Goal: Transaction & Acquisition: Subscribe to service/newsletter

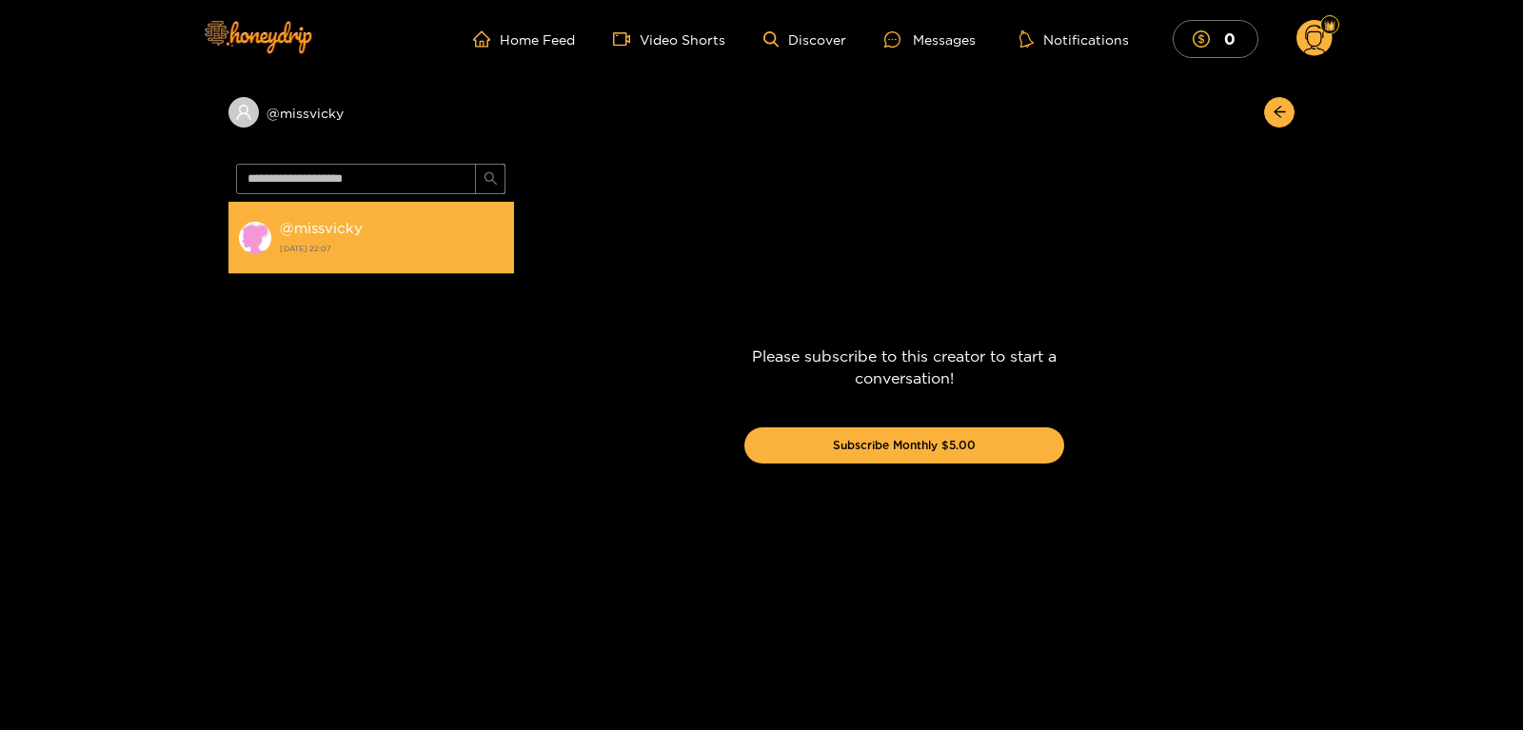
click at [356, 239] on div "@ missvicky [DATE] 22:07" at bounding box center [392, 237] width 225 height 43
click at [347, 230] on strong "@ missvicky" at bounding box center [321, 228] width 83 height 16
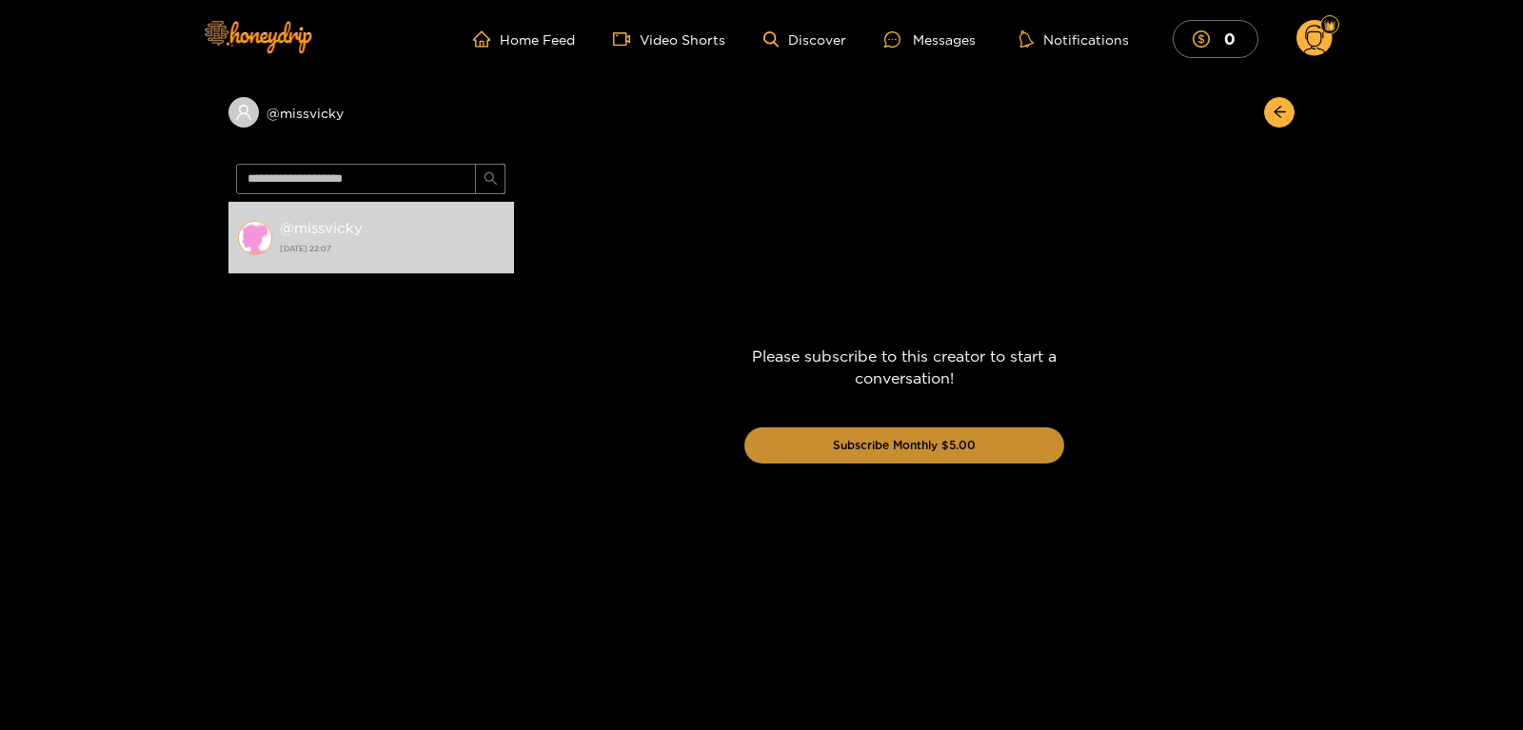
click at [879, 448] on button "Subscribe Monthly $5.00" at bounding box center [904, 445] width 320 height 36
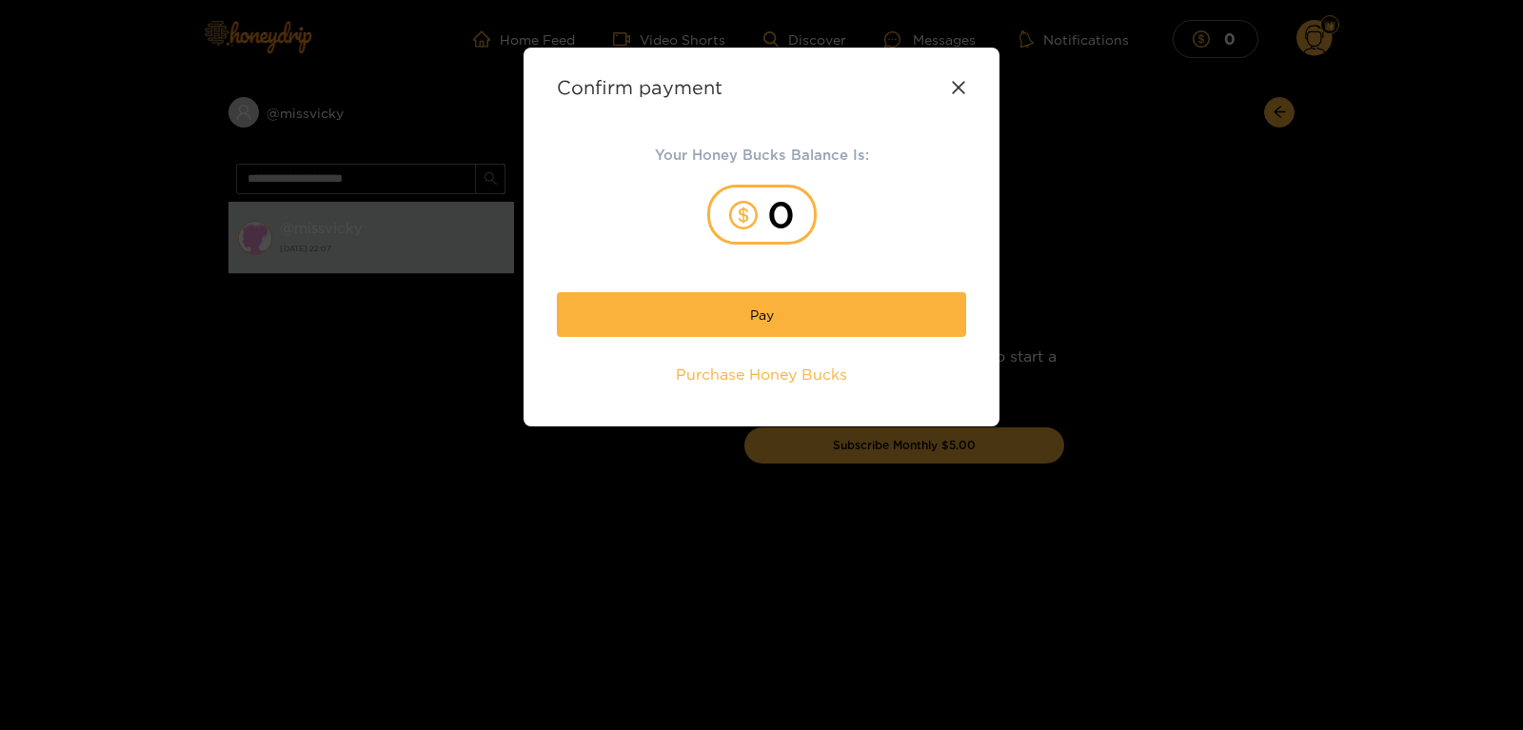
click at [955, 80] on div "Confirm payment" at bounding box center [761, 87] width 409 height 22
click at [951, 93] on icon at bounding box center [958, 87] width 15 height 15
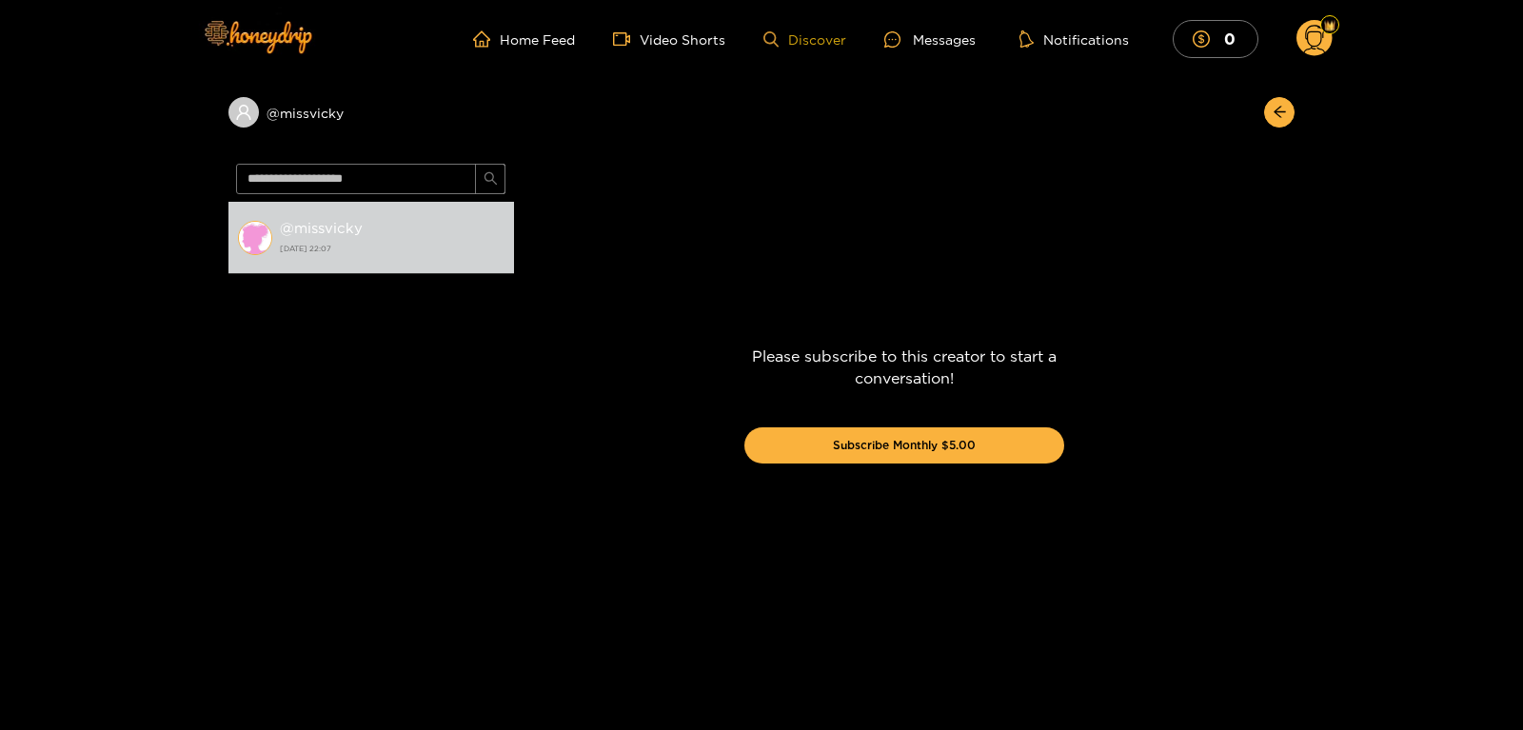
click at [832, 47] on link "Discover" at bounding box center [804, 39] width 83 height 16
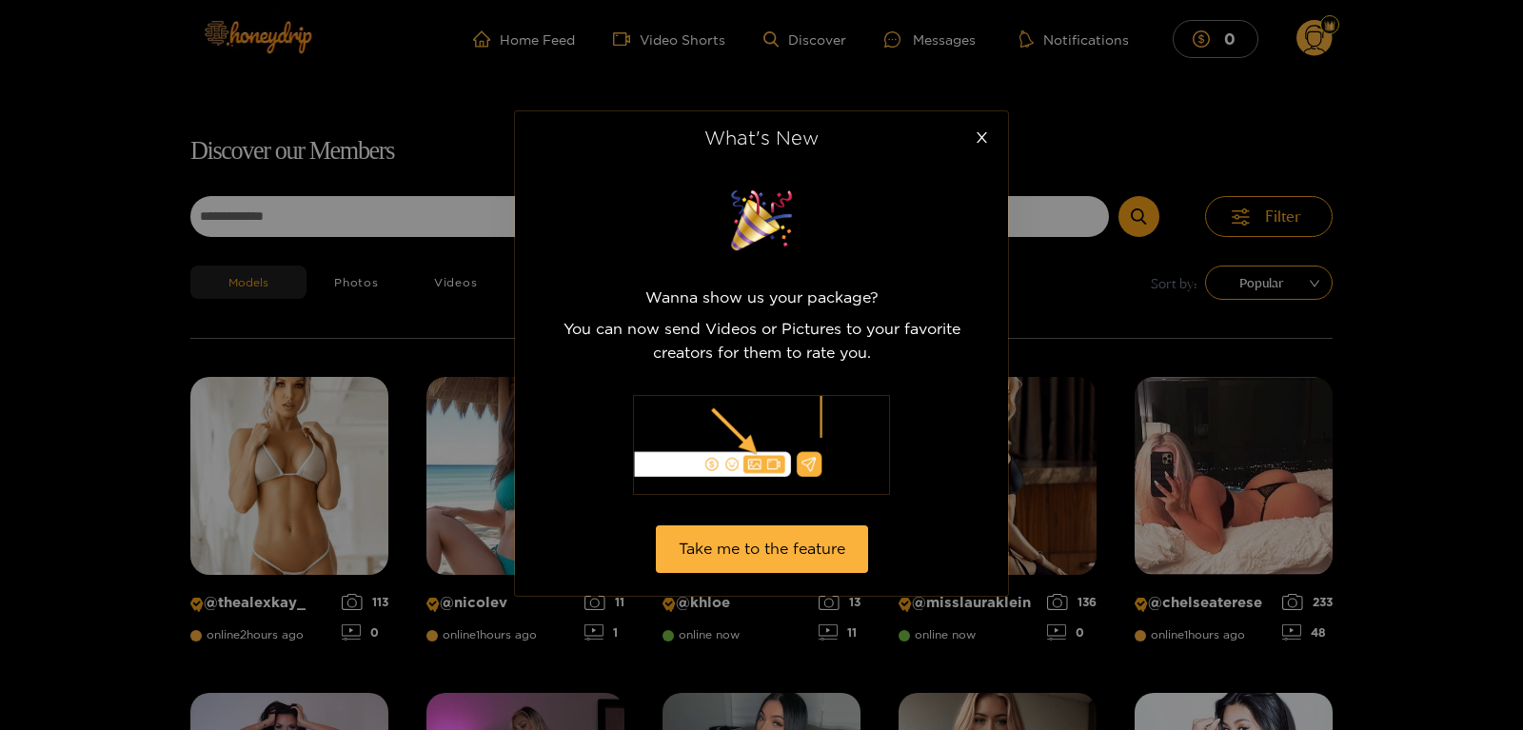
click at [324, 221] on div "What's New Wanna show us your package? You can now send Videos or Pictures to y…" at bounding box center [761, 365] width 1523 height 730
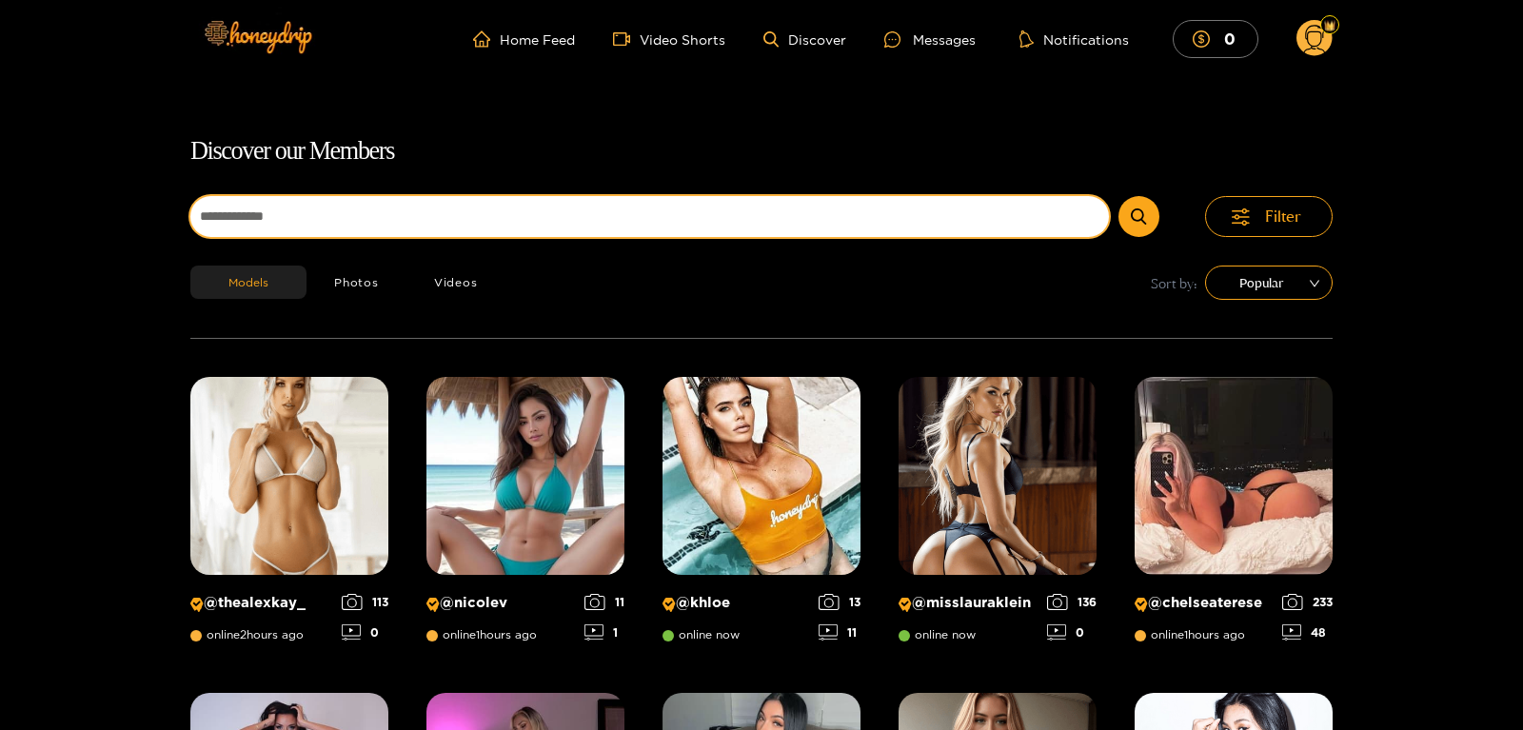
scroll to position [8, 0]
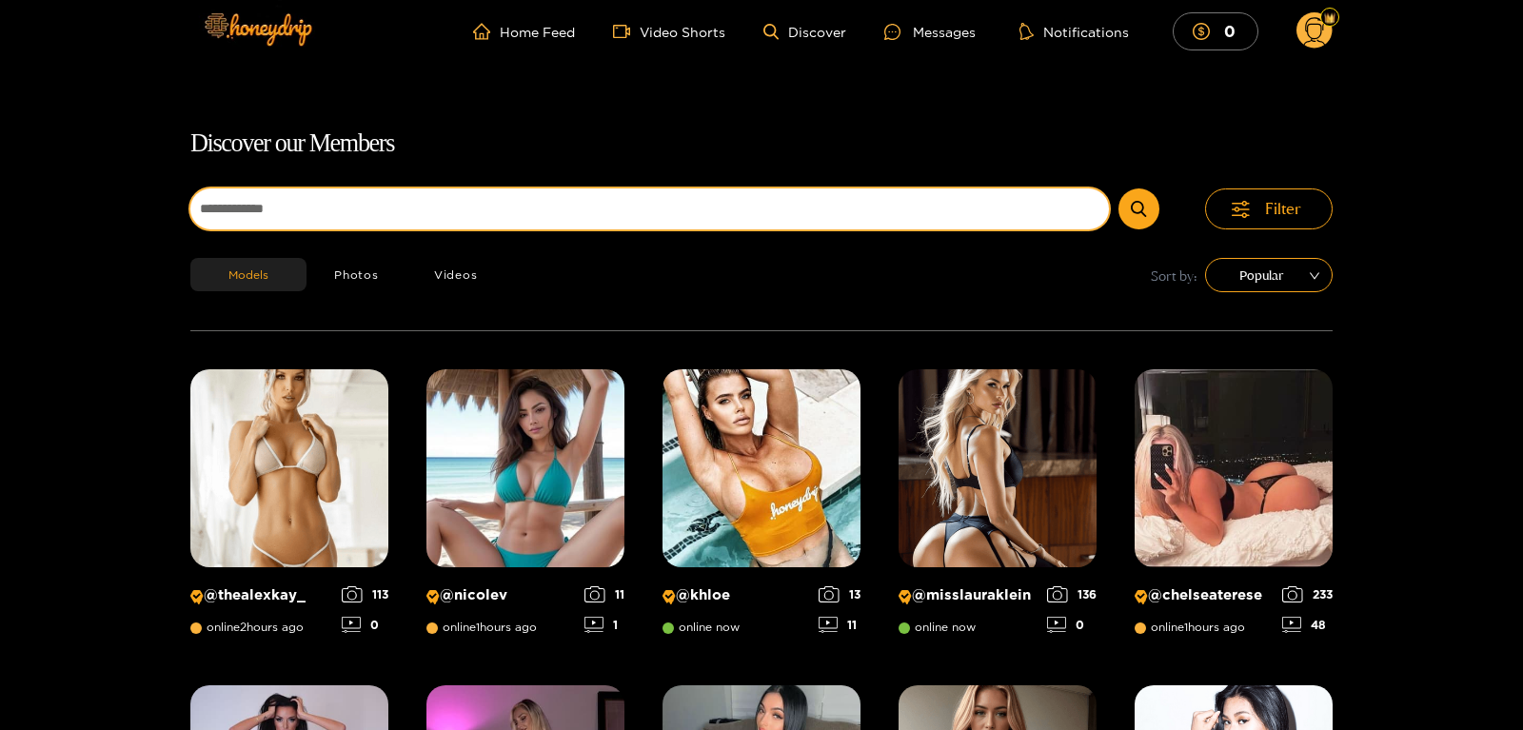
click at [324, 221] on input at bounding box center [649, 208] width 918 height 41
click at [1118, 188] on button "submit" at bounding box center [1138, 208] width 41 height 41
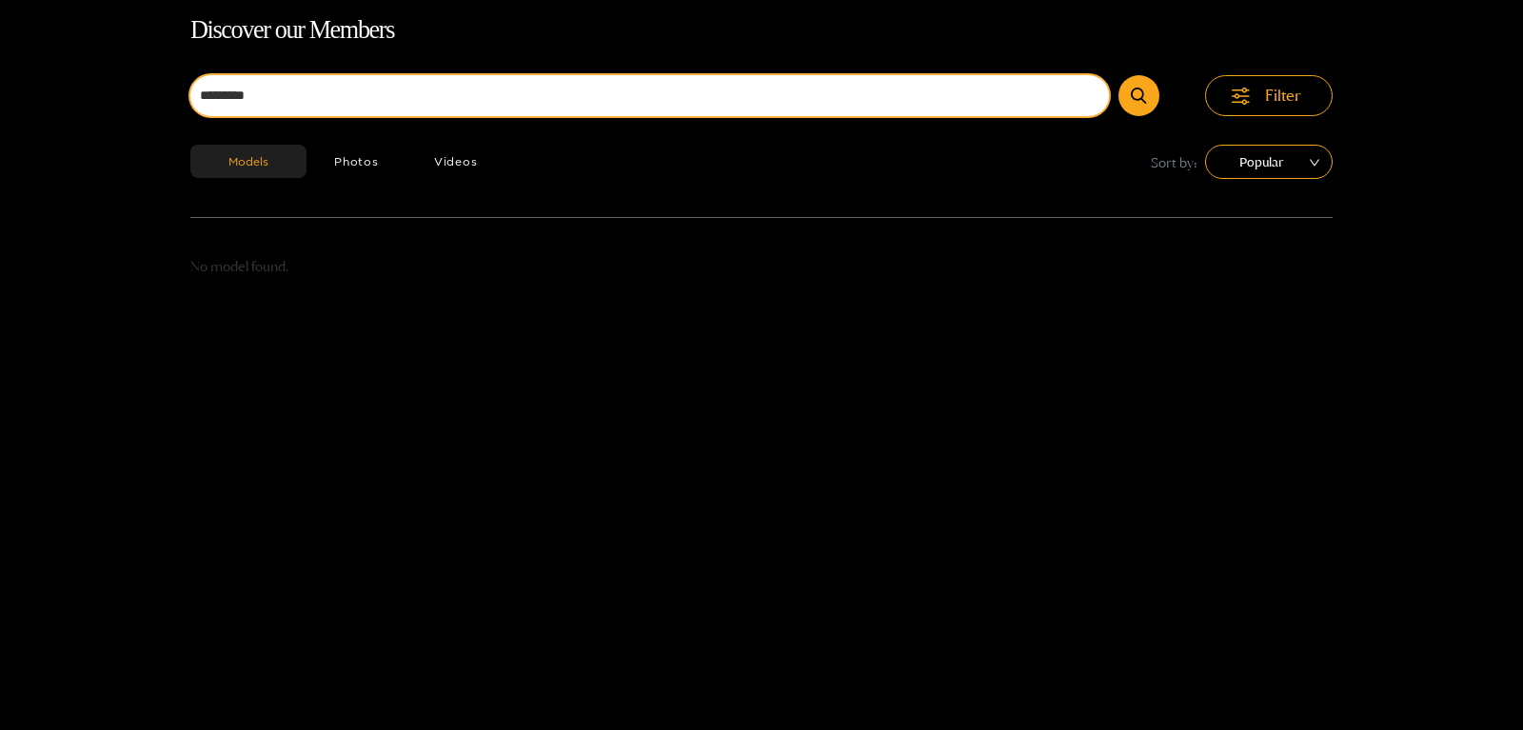
scroll to position [122, 0]
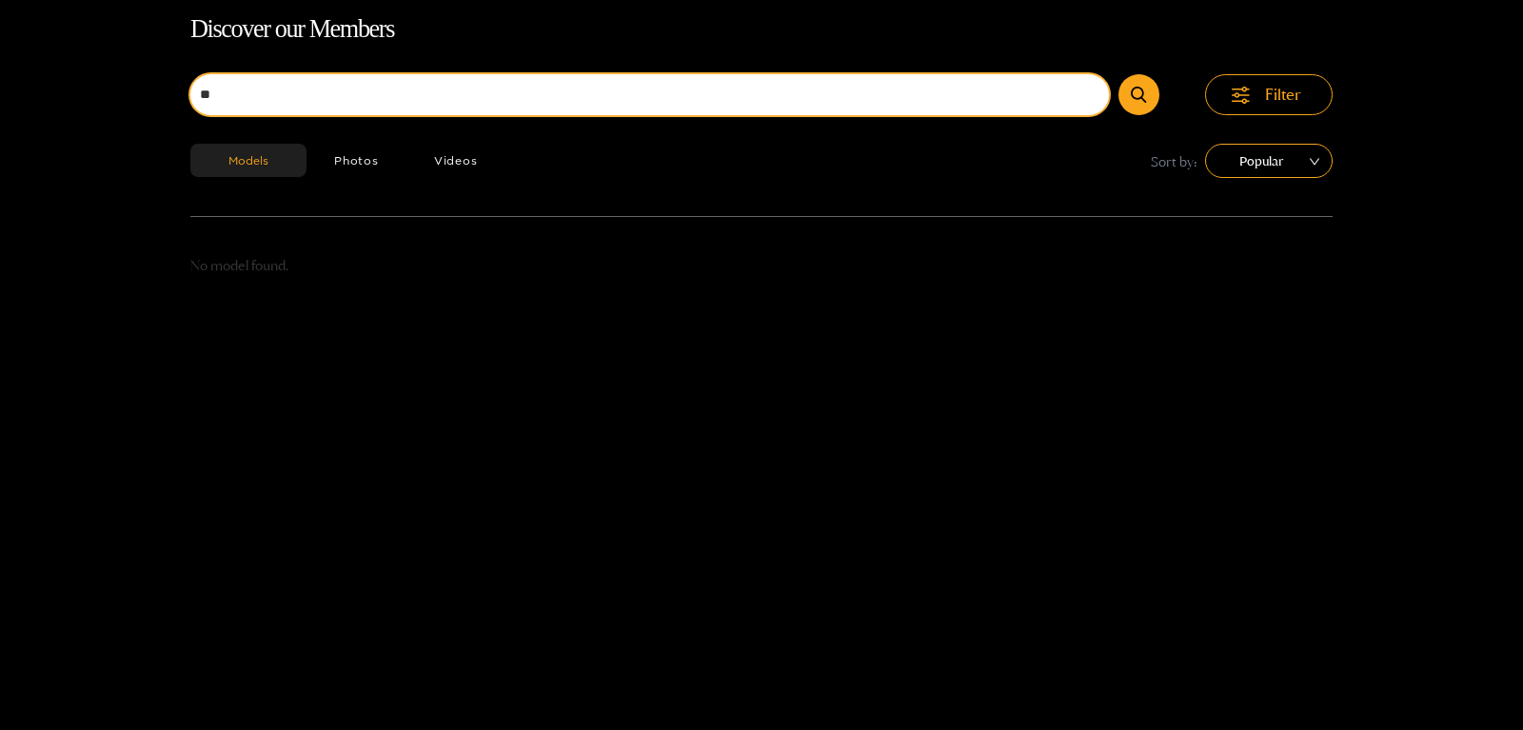
type input "*"
type input "*****"
click at [1118, 74] on button "submit" at bounding box center [1138, 94] width 41 height 41
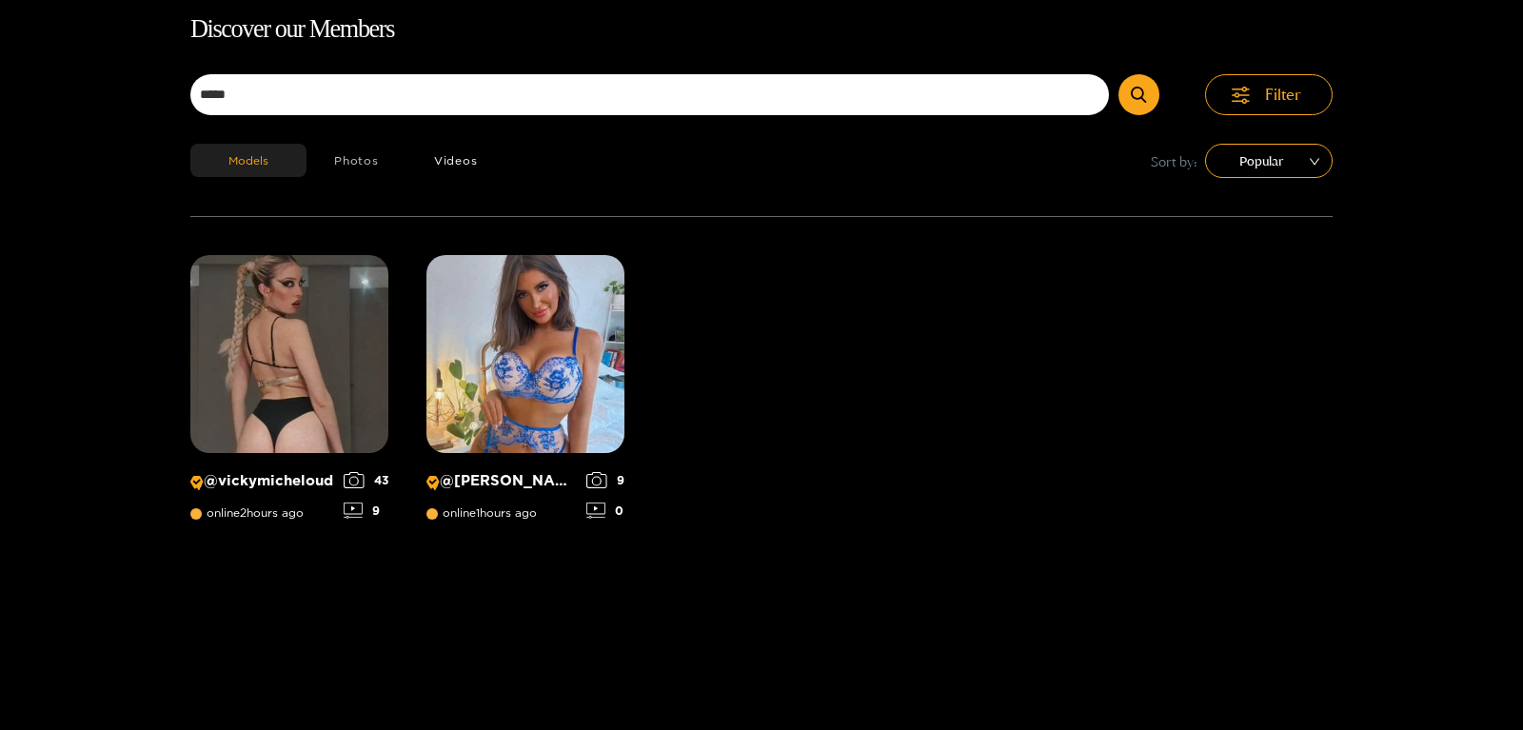
click at [333, 158] on button "Photos" at bounding box center [356, 160] width 100 height 33
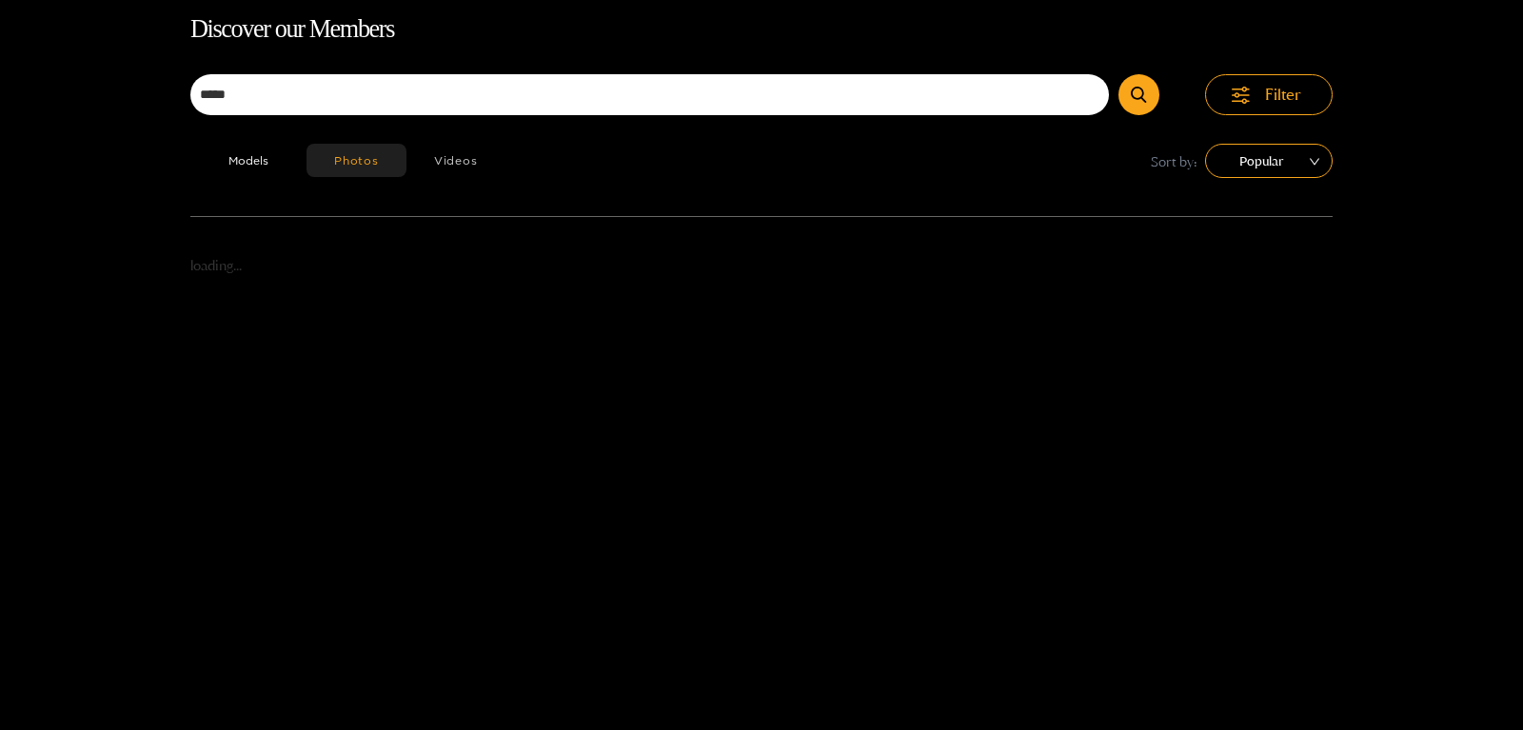
click at [424, 159] on button "Videos" at bounding box center [455, 160] width 99 height 33
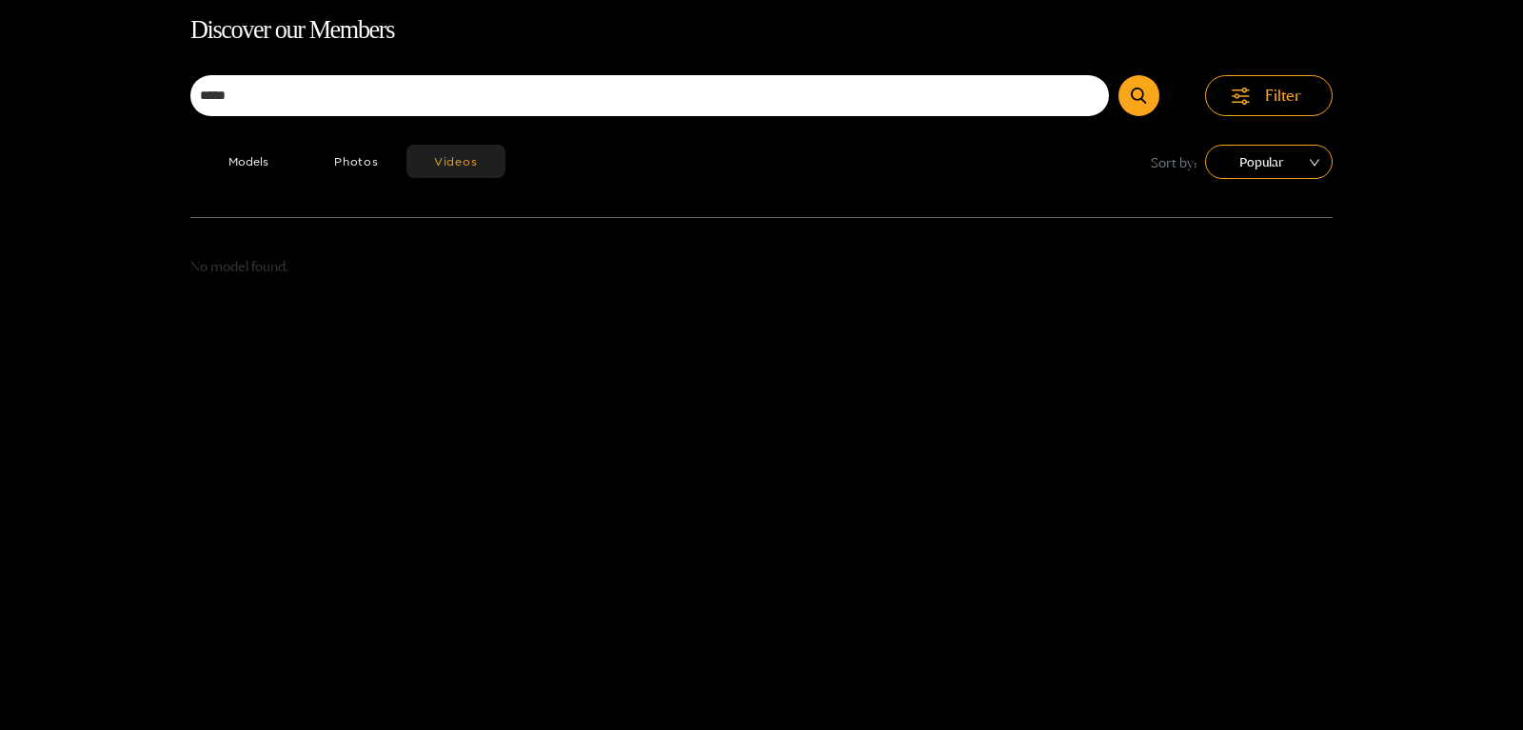
scroll to position [122, 0]
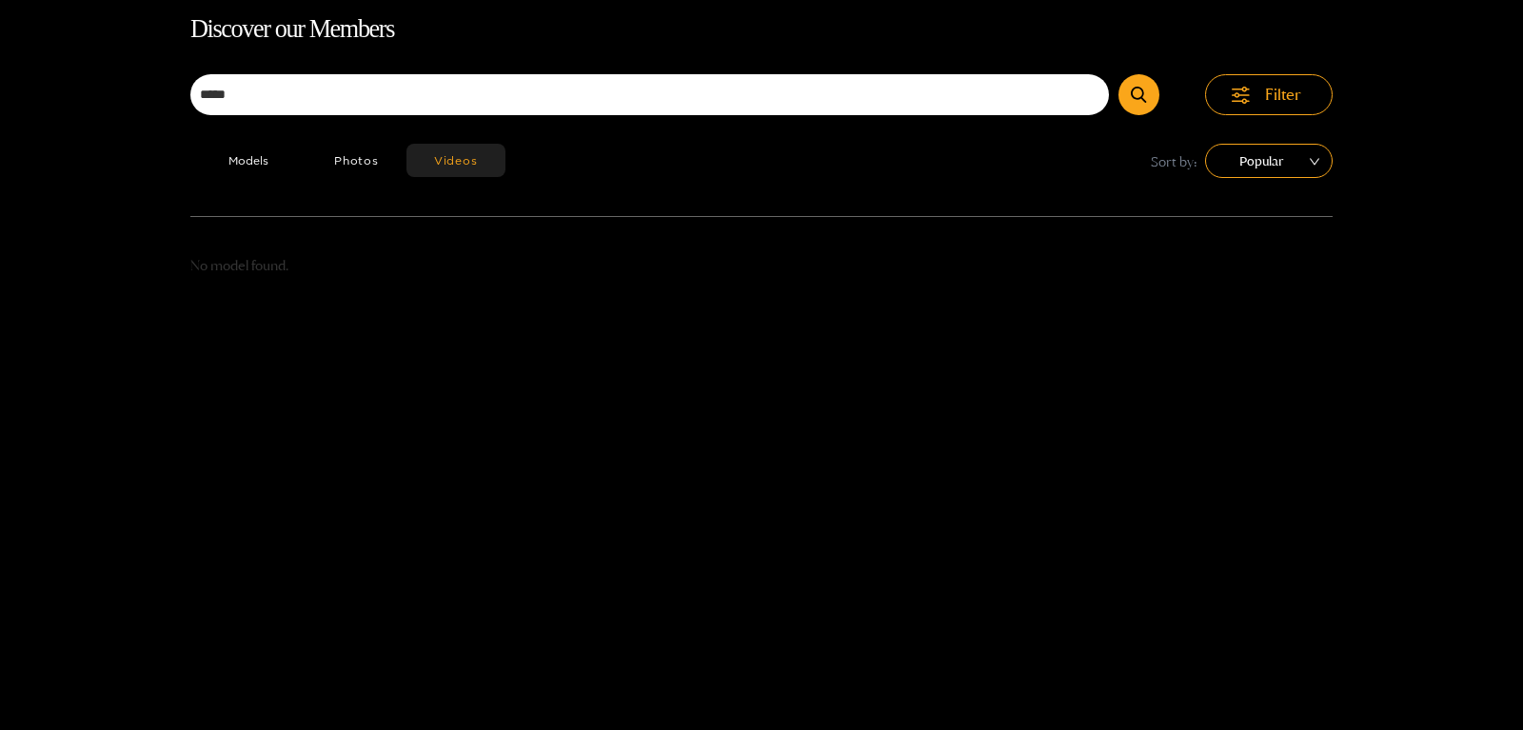
click at [1480, 183] on div "Discover our Members ***** Filter Models Photos Videos Sort by: Popular No mode…" at bounding box center [761, 375] width 1523 height 730
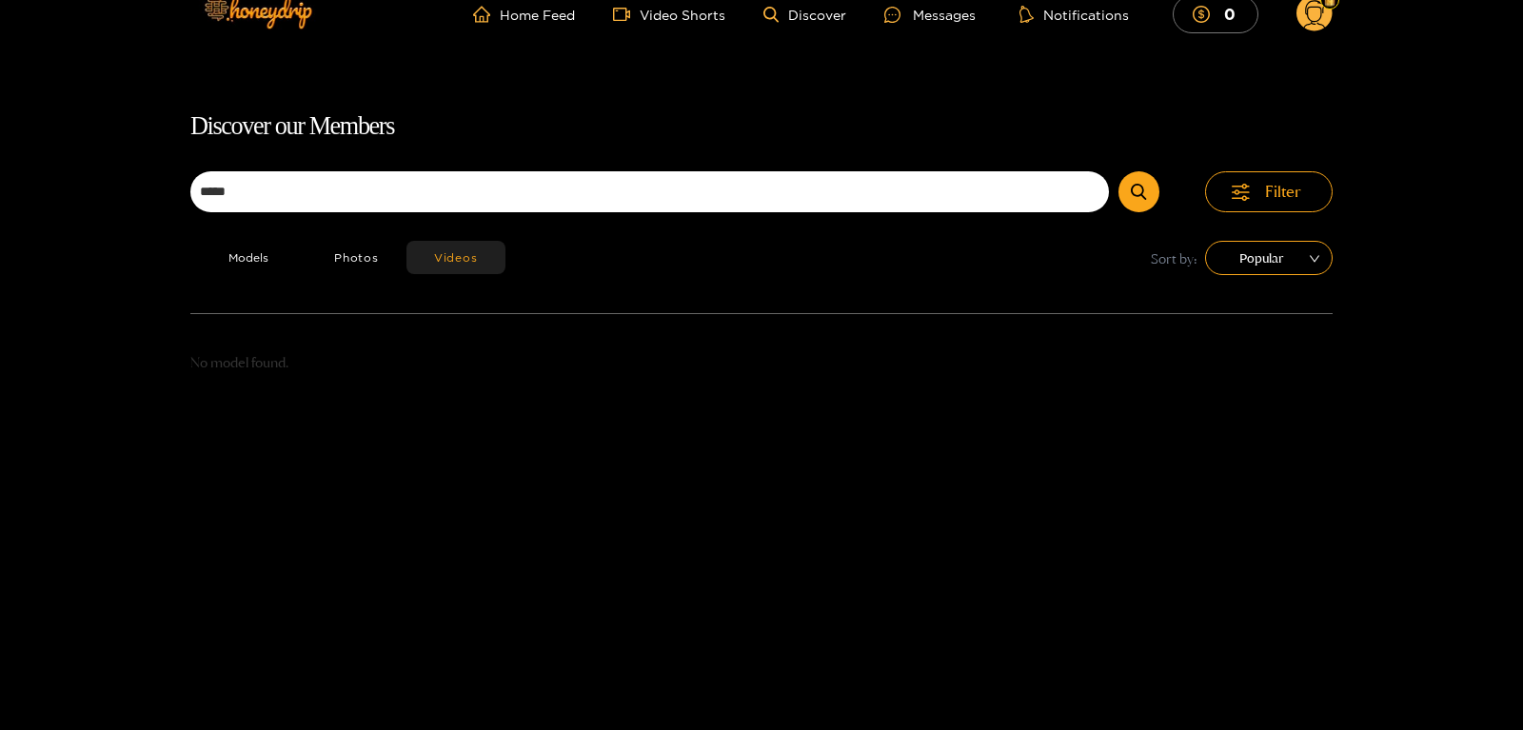
scroll to position [0, 0]
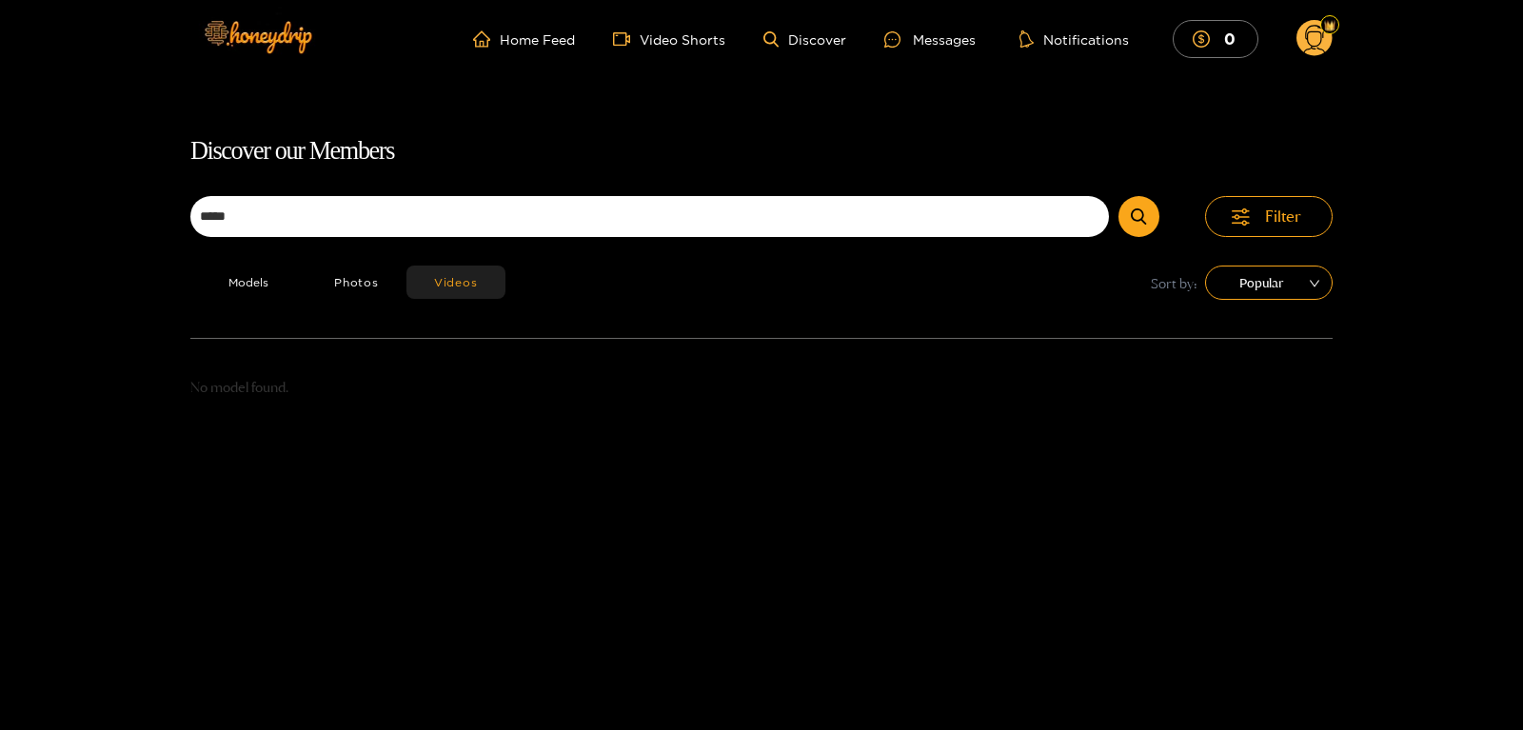
click at [1337, 38] on header "Home Feed Video Shorts Discover Messages Notifications 0 0 0" at bounding box center [761, 39] width 1523 height 78
click at [1321, 38] on icon at bounding box center [1315, 41] width 22 height 33
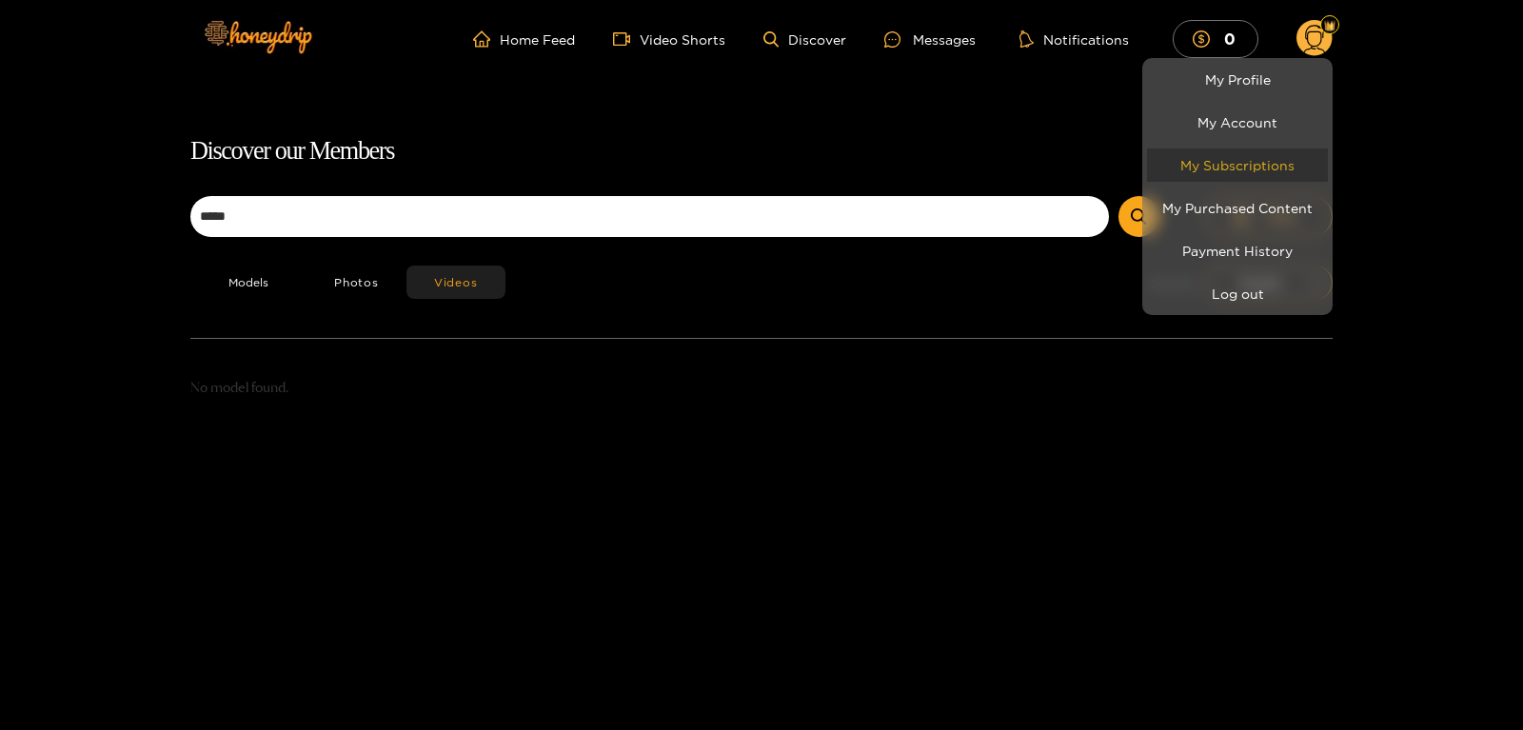
click at [1230, 162] on link "My Subscriptions" at bounding box center [1237, 164] width 181 height 33
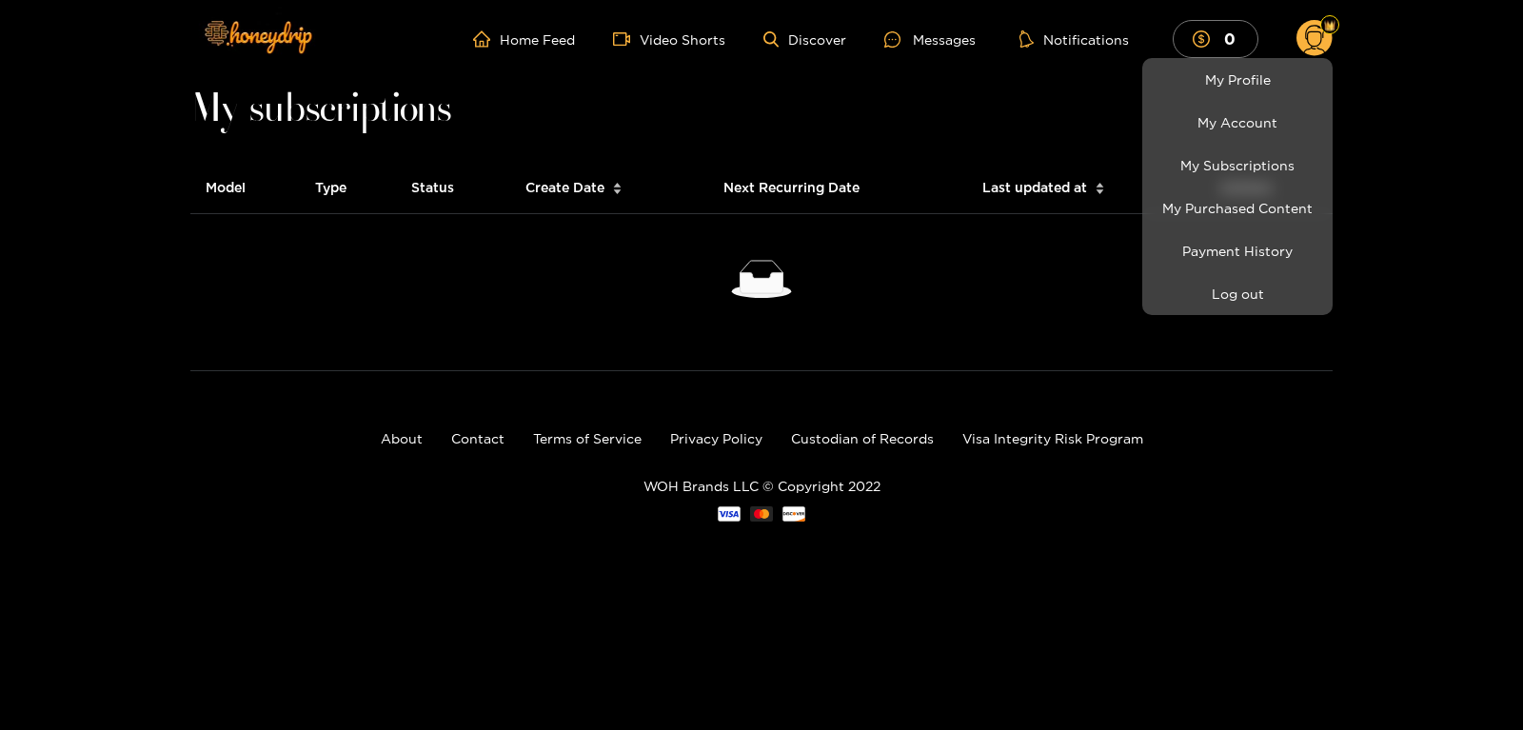
click at [1320, 39] on div at bounding box center [761, 365] width 1523 height 730
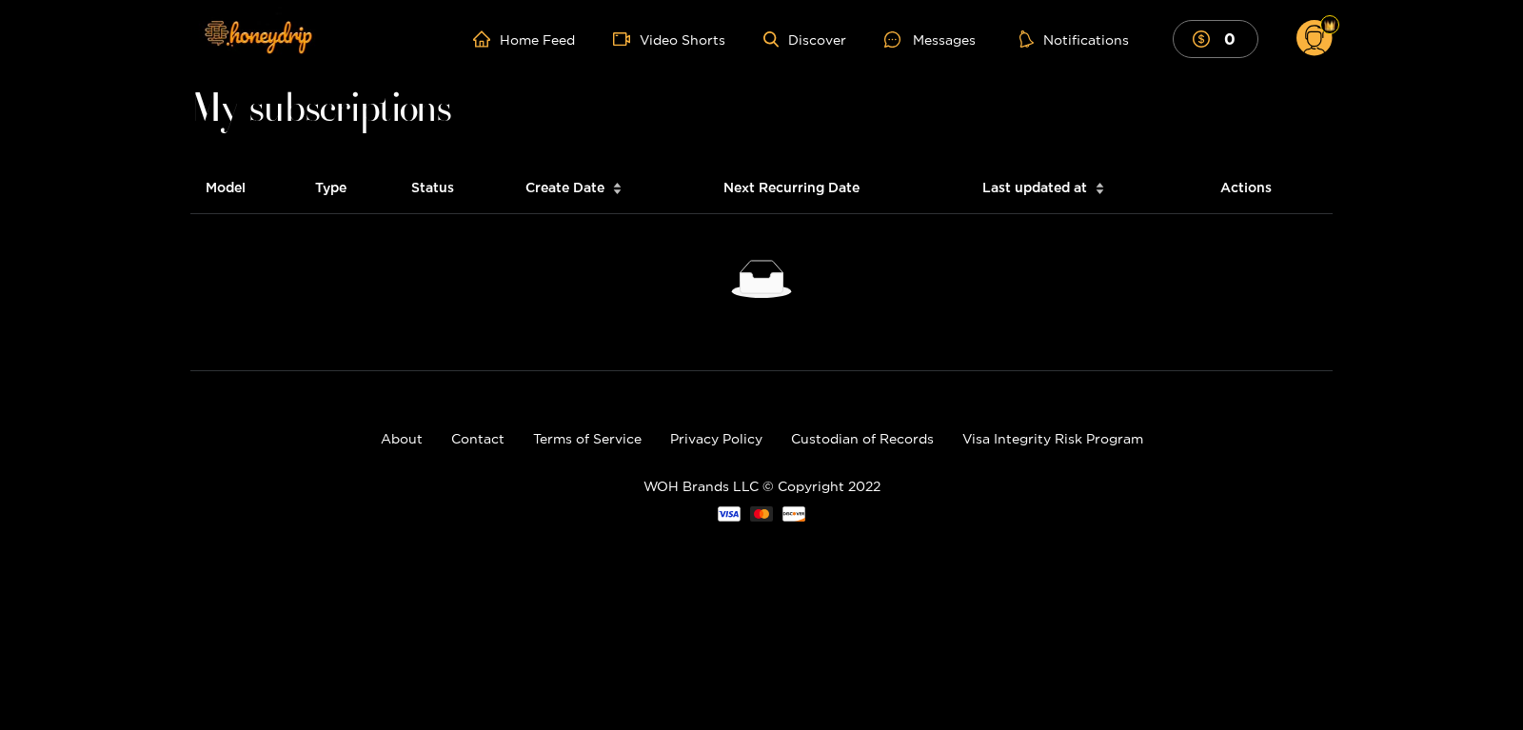
click at [1320, 39] on circle at bounding box center [1314, 38] width 36 height 36
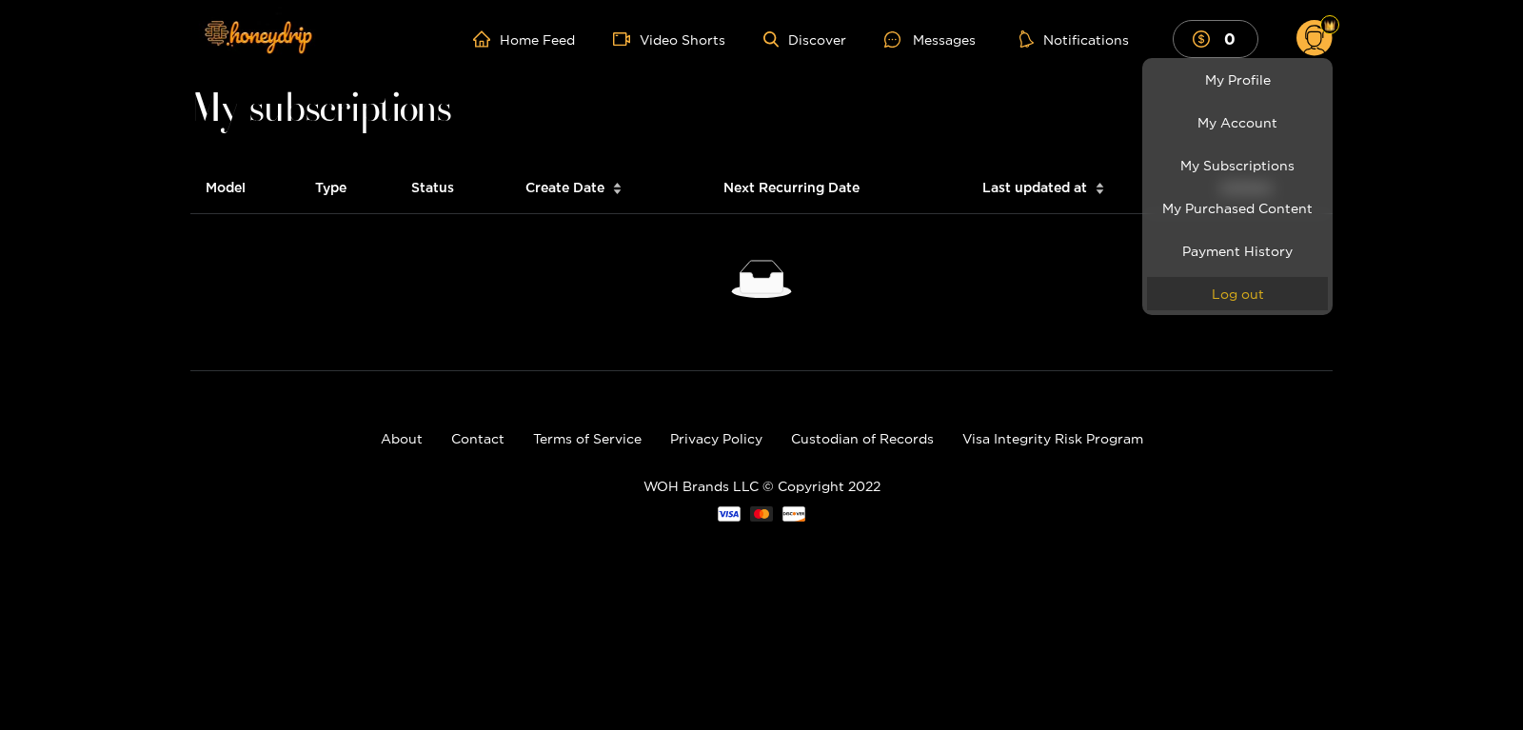
click at [1212, 290] on button "Log out" at bounding box center [1237, 293] width 181 height 33
